Goal: Task Accomplishment & Management: Manage account settings

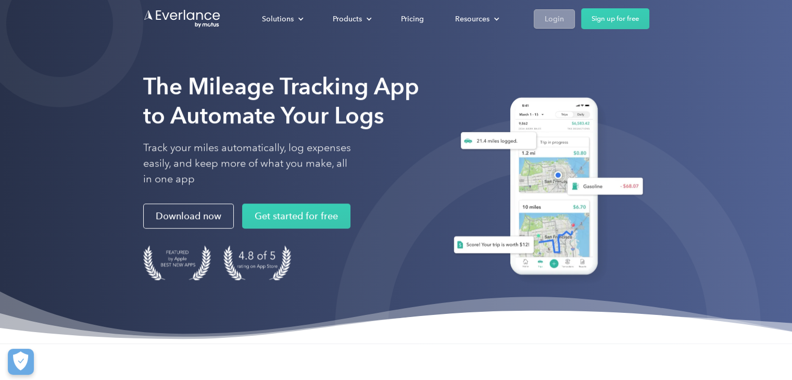
click at [561, 17] on div "Login" at bounding box center [554, 18] width 19 height 13
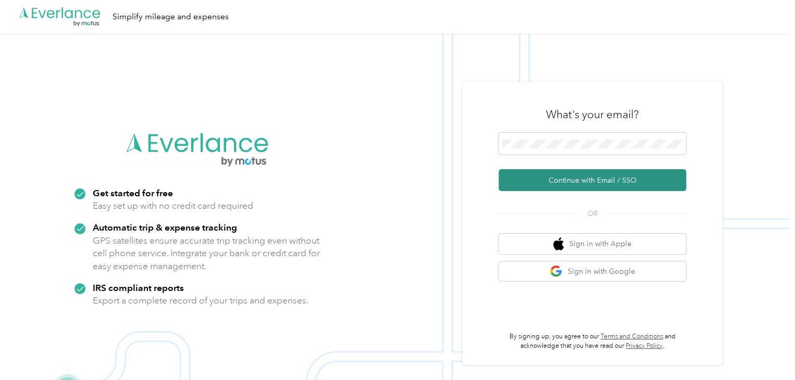
click at [594, 184] on button "Continue with Email / SSO" at bounding box center [591, 180] width 187 height 22
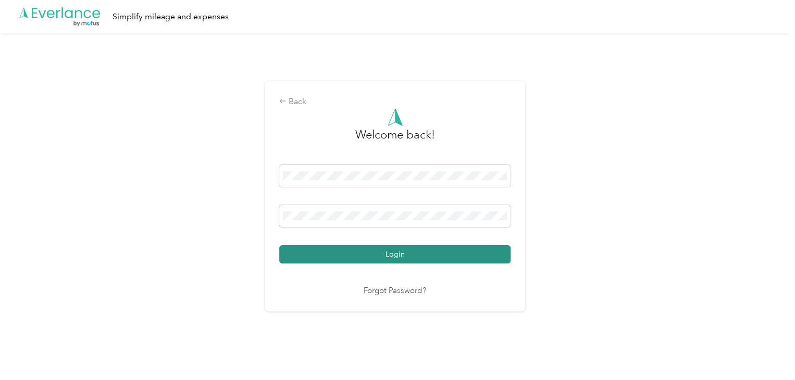
click at [477, 252] on button "Login" at bounding box center [394, 254] width 231 height 18
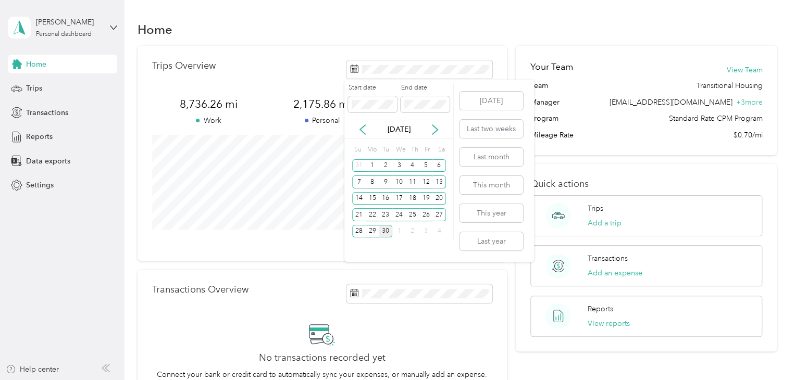
click at [388, 230] on div "30" at bounding box center [386, 231] width 14 height 13
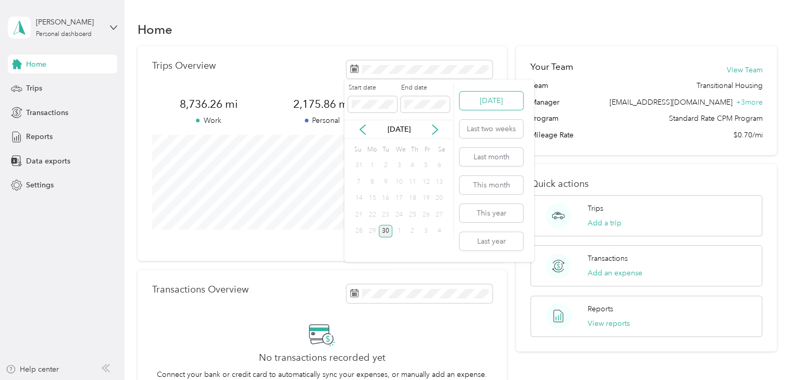
click at [499, 103] on button "[DATE]" at bounding box center [491, 101] width 64 height 18
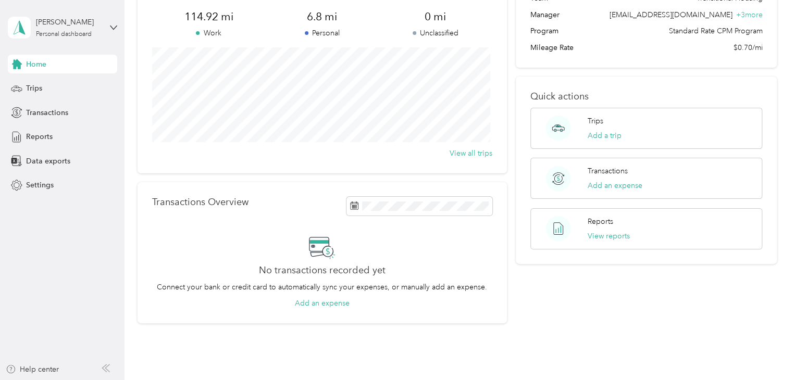
scroll to position [87, 0]
click at [42, 88] on div "Trips" at bounding box center [62, 88] width 109 height 19
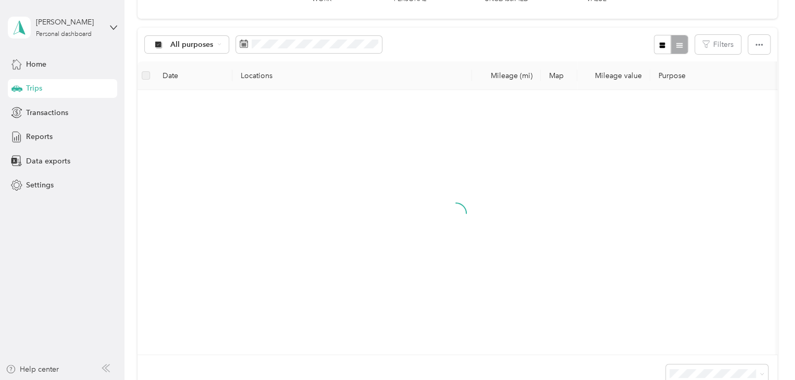
scroll to position [87, 0]
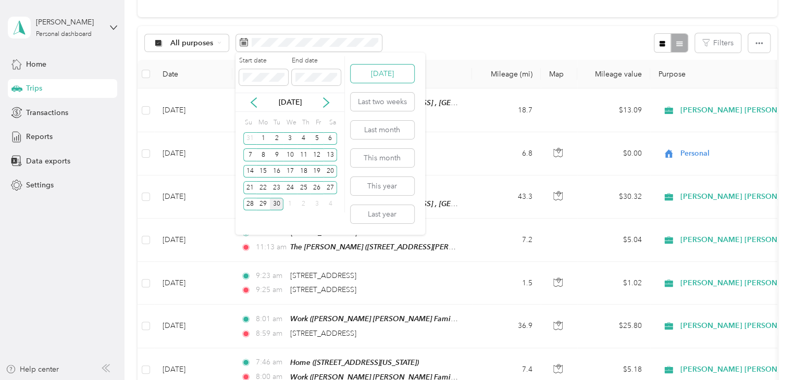
click at [383, 78] on button "[DATE]" at bounding box center [382, 74] width 64 height 18
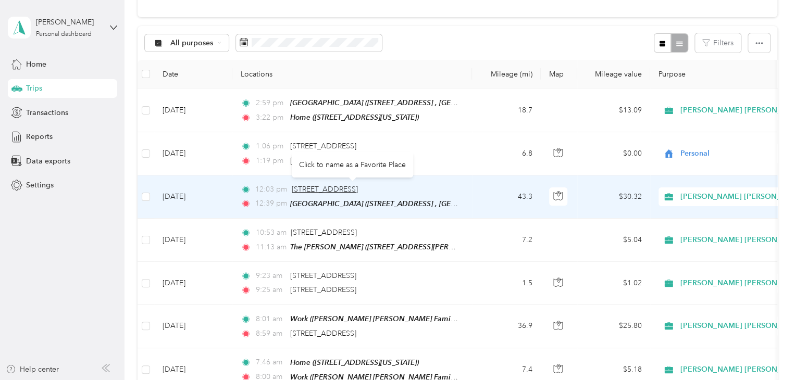
click at [346, 187] on span "[STREET_ADDRESS]" at bounding box center [325, 189] width 66 height 9
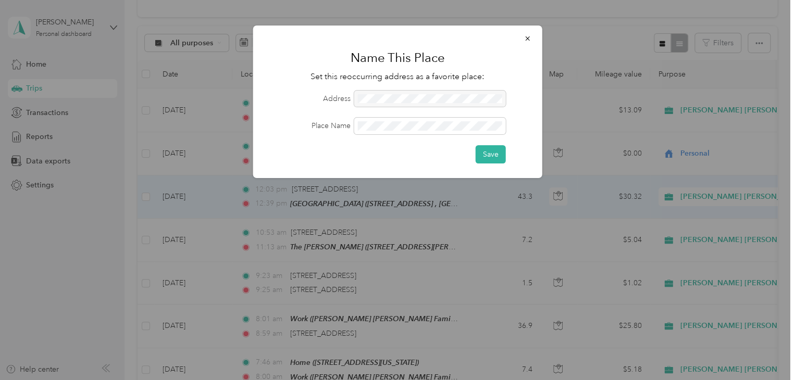
click at [391, 95] on div at bounding box center [430, 99] width 152 height 17
click at [531, 38] on icon "button" at bounding box center [527, 38] width 7 height 7
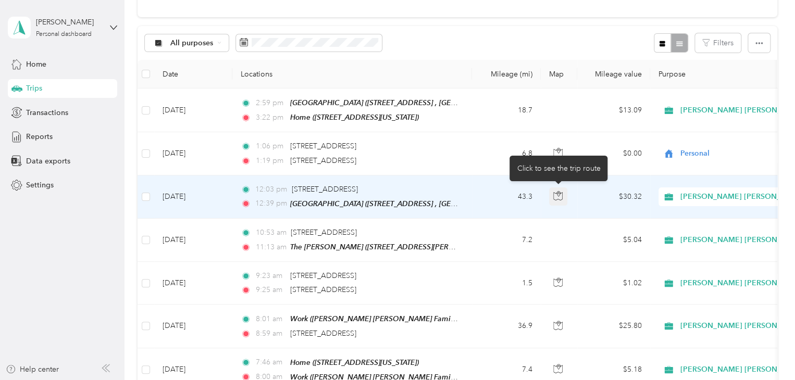
click at [561, 196] on icon "button" at bounding box center [557, 195] width 9 height 9
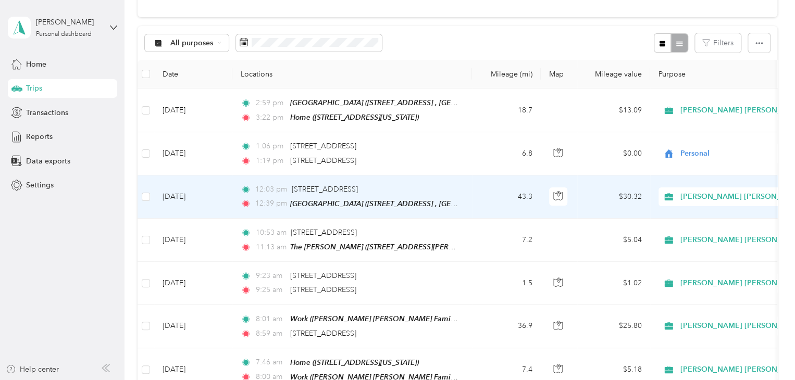
click at [270, 189] on span "12:03 pm" at bounding box center [271, 189] width 32 height 11
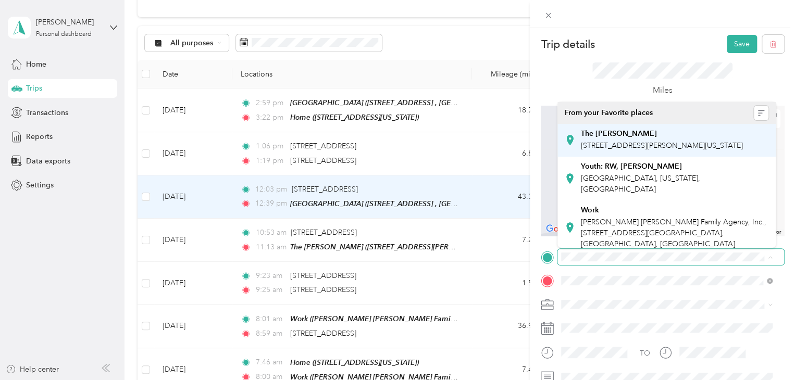
click at [666, 143] on span "[STREET_ADDRESS][PERSON_NAME][US_STATE]" at bounding box center [662, 145] width 162 height 9
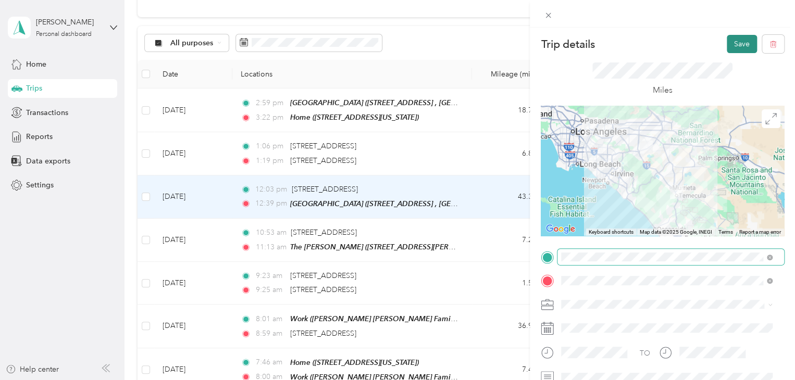
click at [729, 42] on button "Save" at bounding box center [741, 44] width 30 height 18
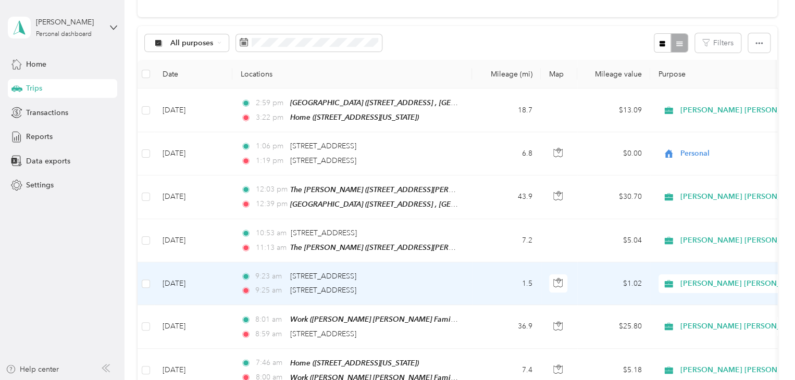
click at [748, 280] on span "[PERSON_NAME] [PERSON_NAME] Family Agency" at bounding box center [768, 283] width 177 height 11
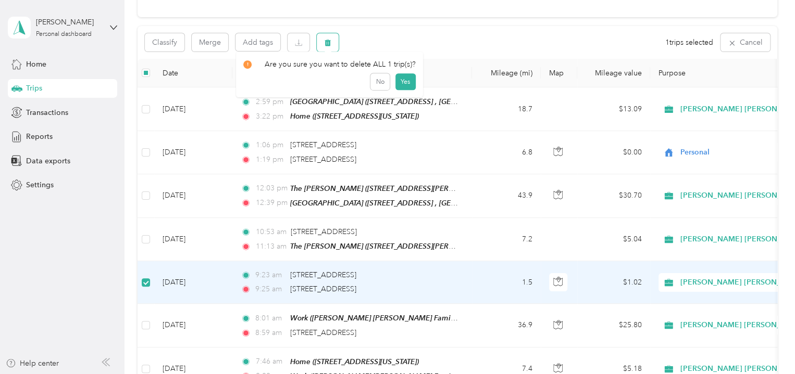
click at [330, 44] on icon "button" at bounding box center [327, 42] width 7 height 7
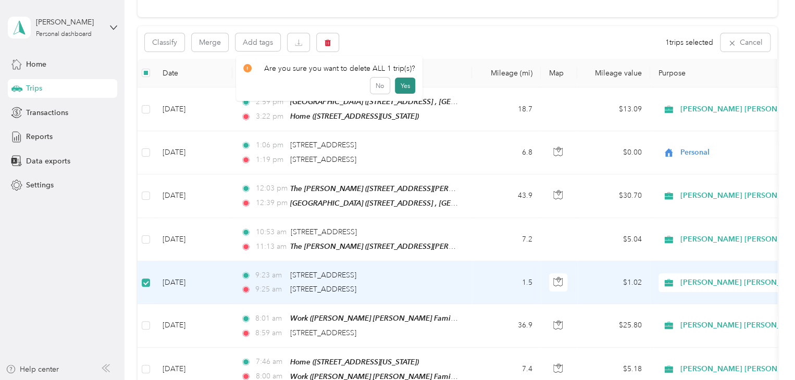
click at [399, 89] on button "Yes" at bounding box center [405, 86] width 20 height 17
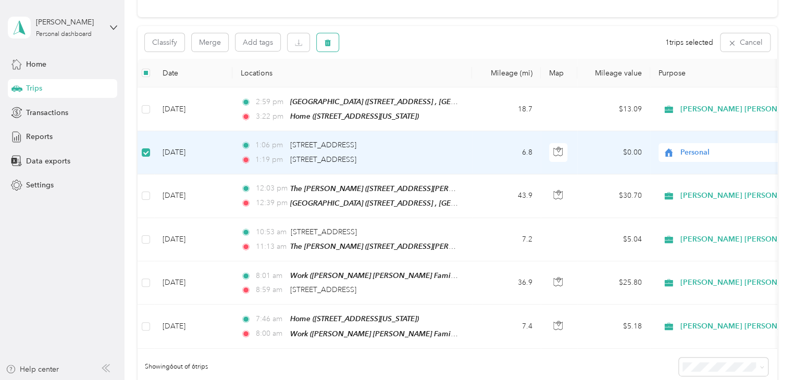
click at [323, 45] on button "button" at bounding box center [328, 42] width 22 height 18
click at [400, 84] on button "Yes" at bounding box center [405, 86] width 20 height 17
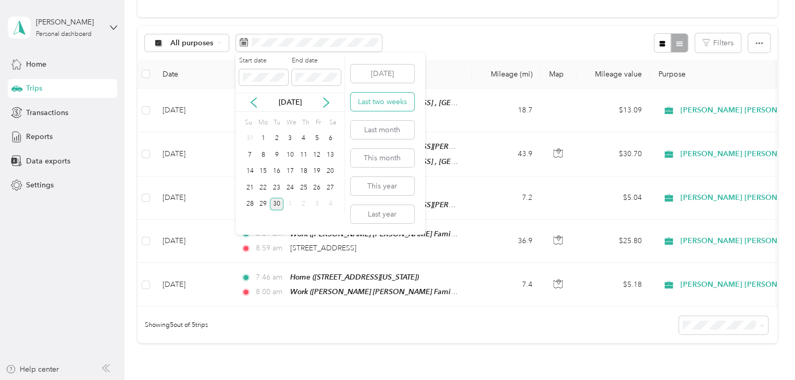
click at [388, 103] on button "Last two weeks" at bounding box center [382, 102] width 64 height 18
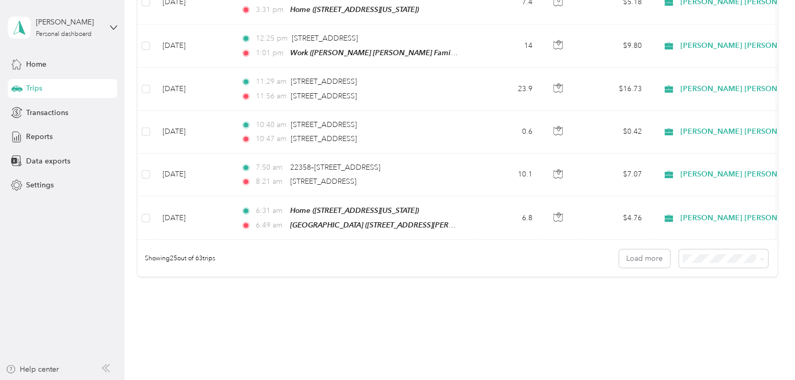
scroll to position [1052, 0]
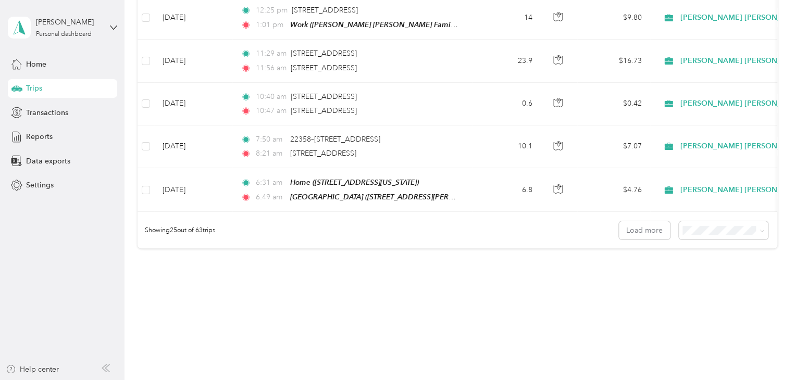
click at [719, 229] on div "Showing 25 out of 63 trips Load more" at bounding box center [456, 230] width 639 height 36
click at [700, 277] on li "100 per load" at bounding box center [720, 269] width 89 height 18
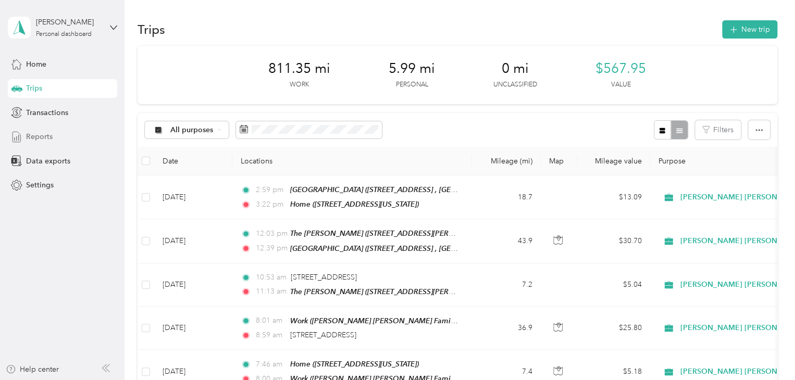
click at [37, 137] on span "Reports" at bounding box center [39, 136] width 27 height 11
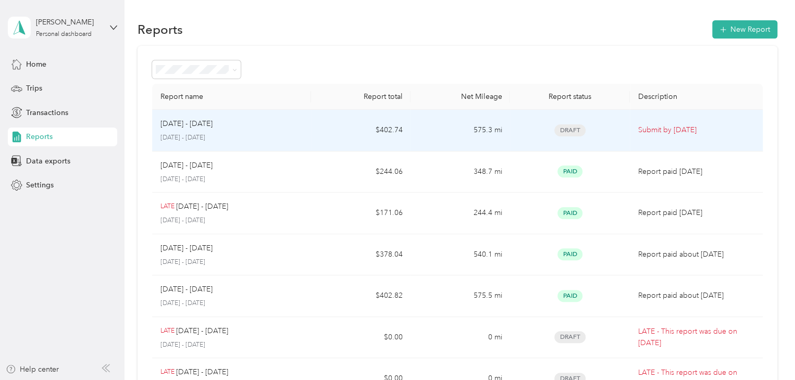
click at [709, 130] on p "Submit by [DATE]" at bounding box center [696, 129] width 116 height 11
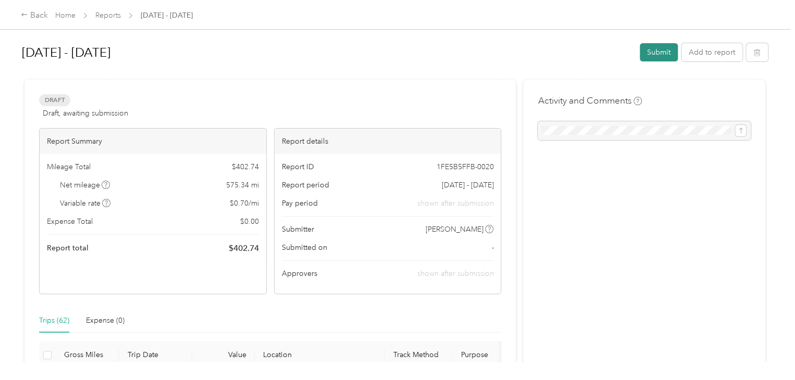
click at [656, 51] on button "Submit" at bounding box center [658, 52] width 38 height 18
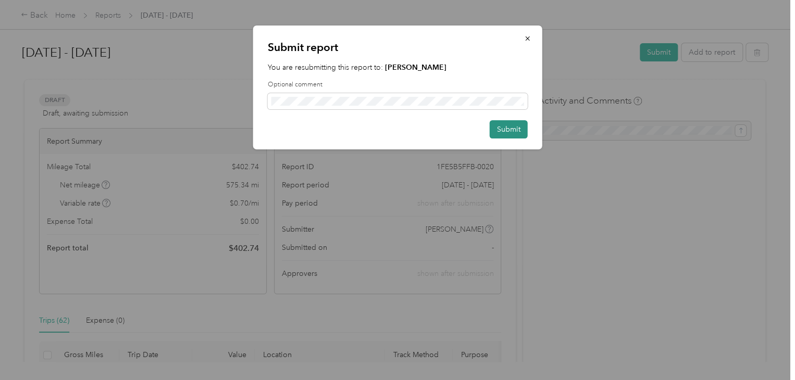
click at [510, 130] on button "Submit" at bounding box center [508, 129] width 38 height 18
